Goal: Information Seeking & Learning: Learn about a topic

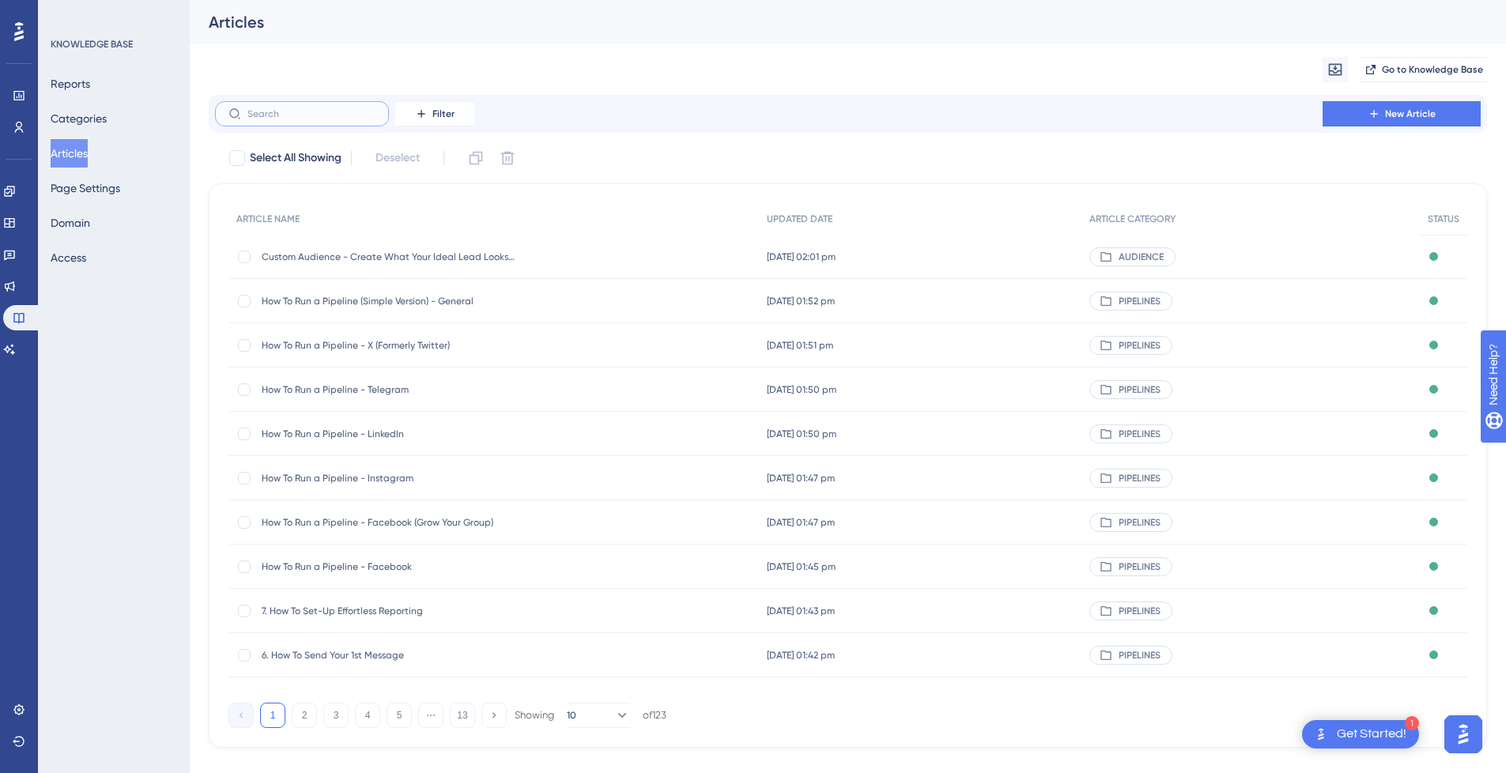
click at [309, 117] on input "text" at bounding box center [311, 113] width 128 height 11
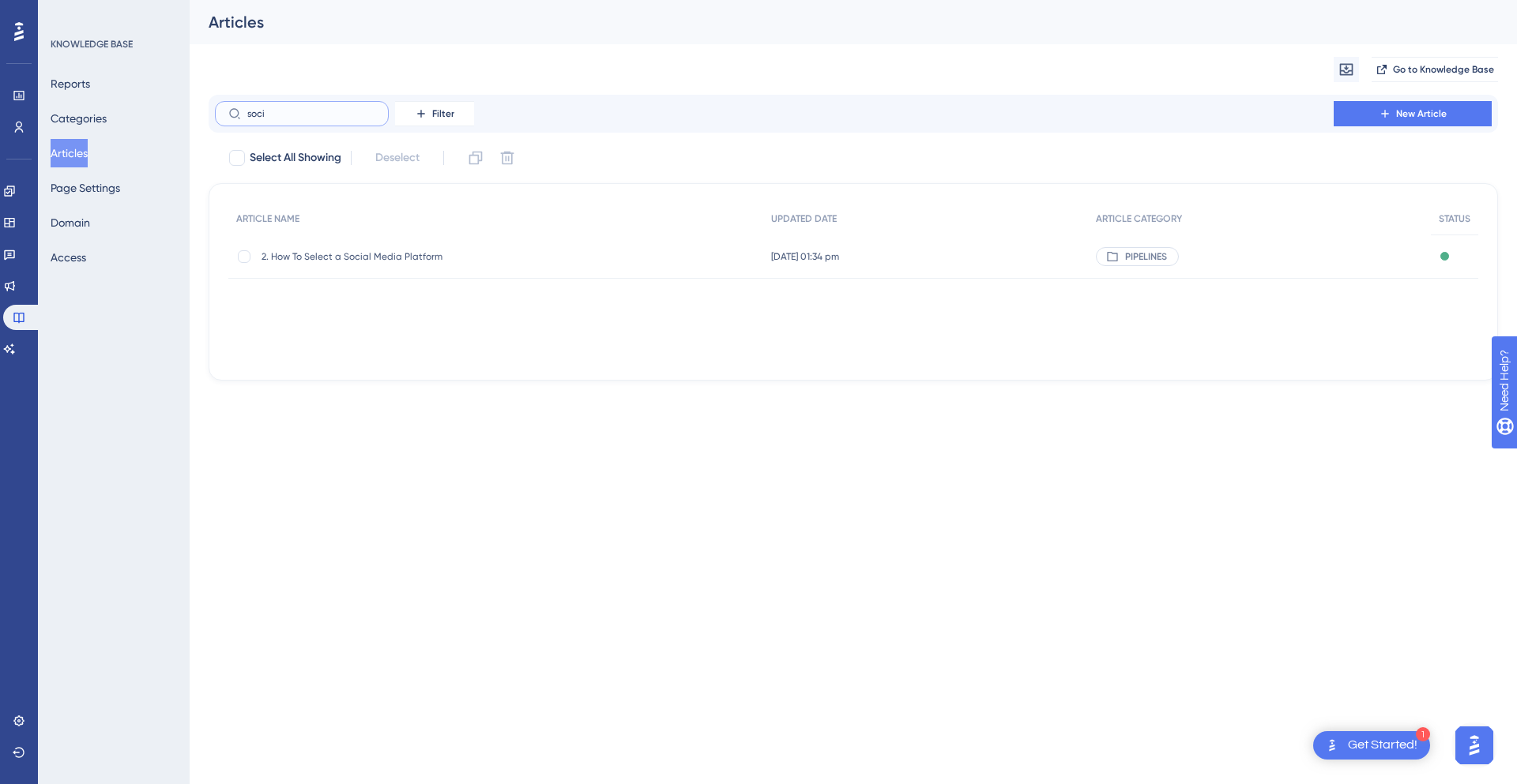
type input "[PERSON_NAME]"
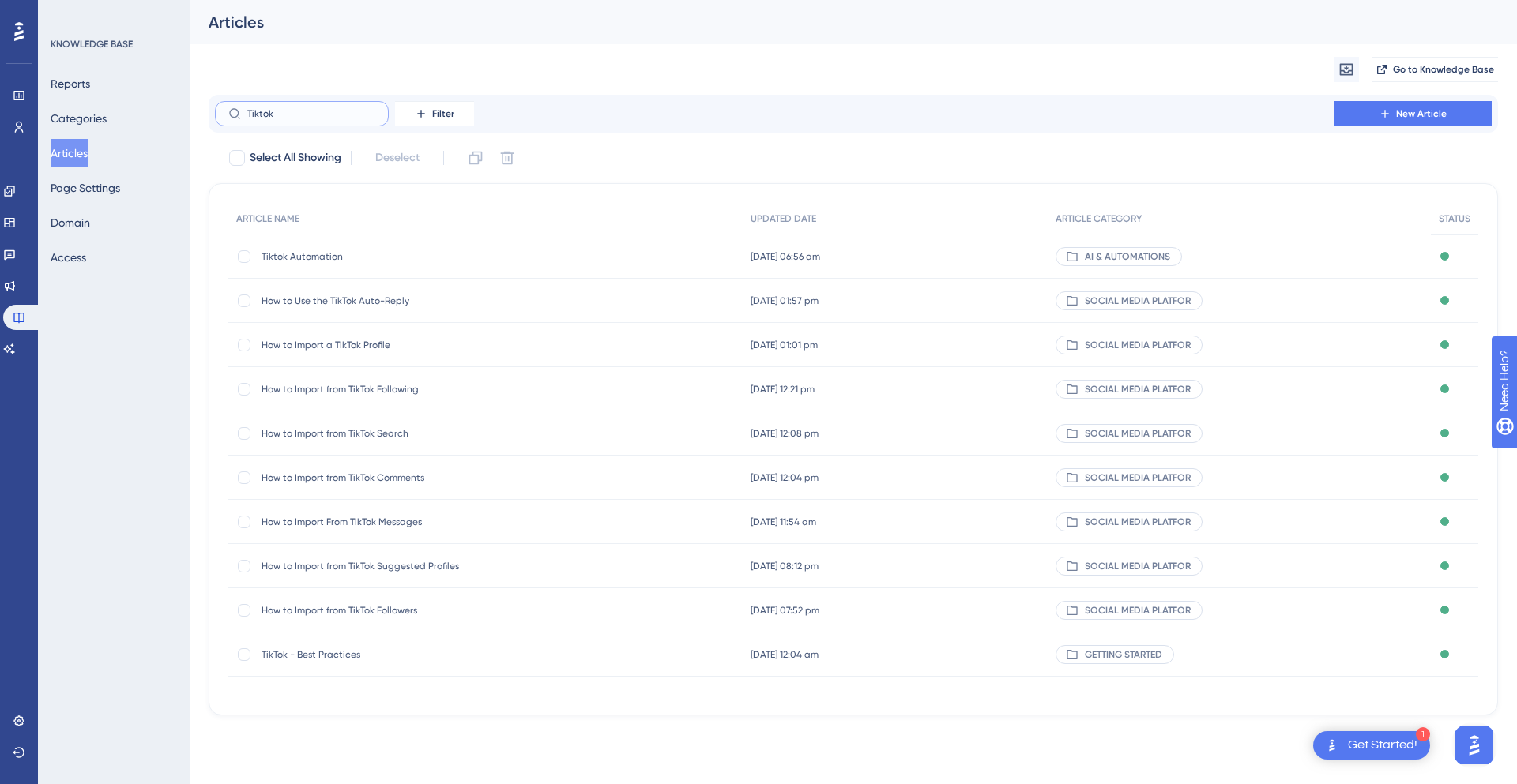
type input "Tiktok"
click at [374, 432] on span "How to Import from TikTok Search" at bounding box center [388, 433] width 253 height 13
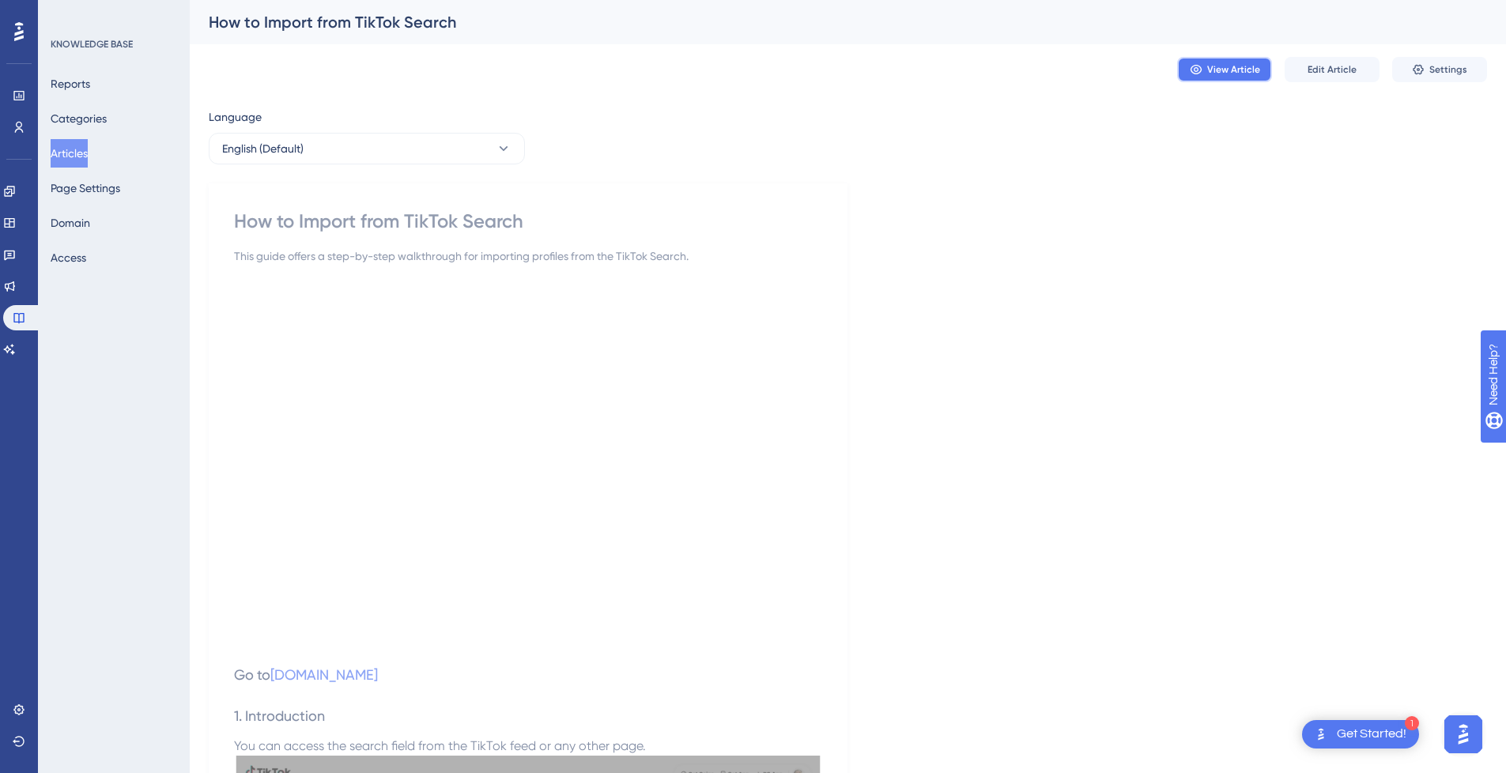
click at [1196, 59] on button "View Article" at bounding box center [1224, 69] width 95 height 25
click at [88, 157] on button "Articles" at bounding box center [69, 153] width 37 height 28
